Goal: Information Seeking & Learning: Learn about a topic

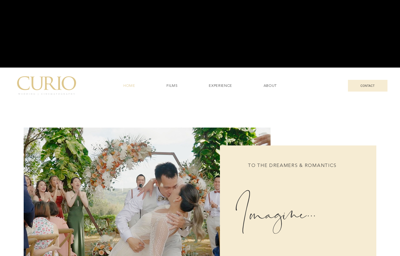
scroll to position [188, 0]
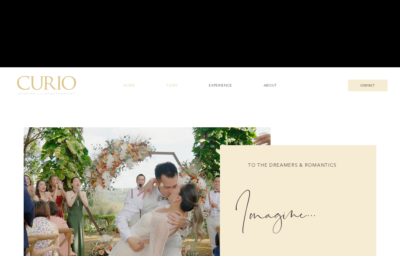
click at [178, 85] on span "FILMS" at bounding box center [172, 85] width 11 height 5
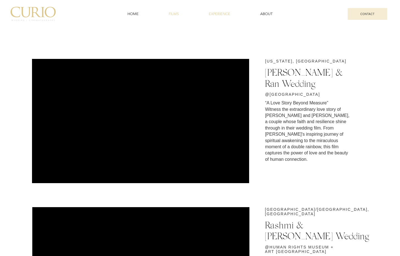
click at [213, 17] on link "EXPERIENCE" at bounding box center [219, 14] width 49 height 11
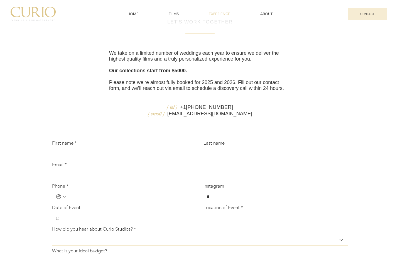
scroll to position [2136, 0]
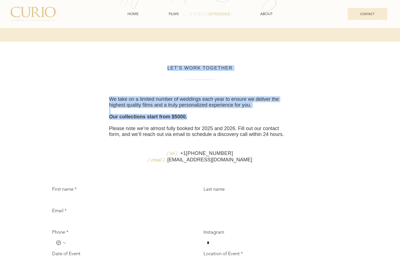
drag, startPoint x: 177, startPoint y: 127, endPoint x: 109, endPoint y: 127, distance: 68.0
click at [108, 127] on div "LET'S WORK TOGETHER We take on a limited number of weddings each year to ensure…" at bounding box center [200, 229] width 310 height 328
click at [105, 129] on div at bounding box center [105, 129] width 0 height 0
click at [205, 114] on p "​" at bounding box center [200, 111] width 182 height 6
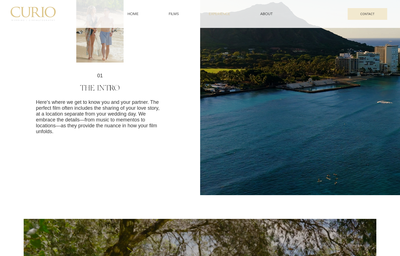
scroll to position [0, 0]
